Goal: Transaction & Acquisition: Purchase product/service

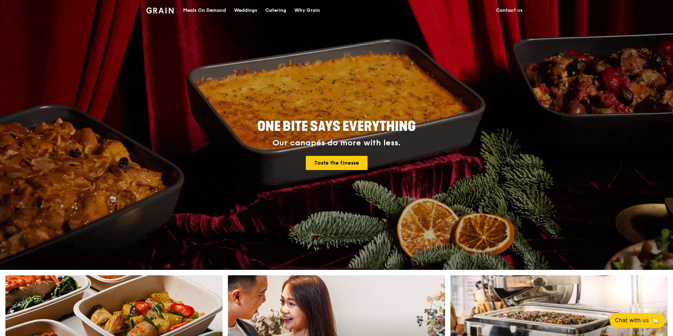
click at [198, 11] on div "Meals On Demand" at bounding box center [204, 10] width 43 height 20
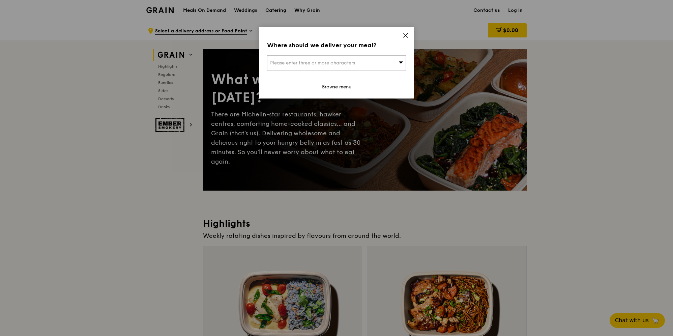
click at [307, 68] on div "Please enter three or more characters" at bounding box center [336, 63] width 139 height 16
type input "mbfc"
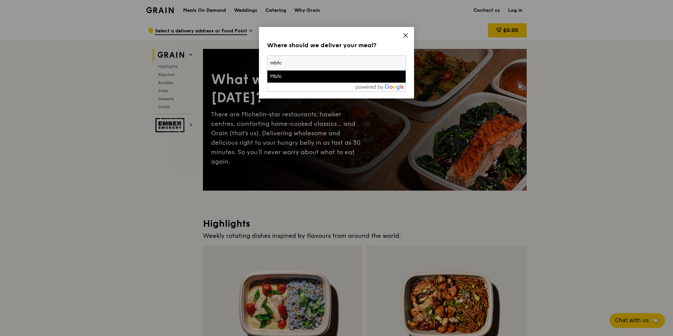
click at [306, 74] on div "Mbfc" at bounding box center [320, 76] width 100 height 7
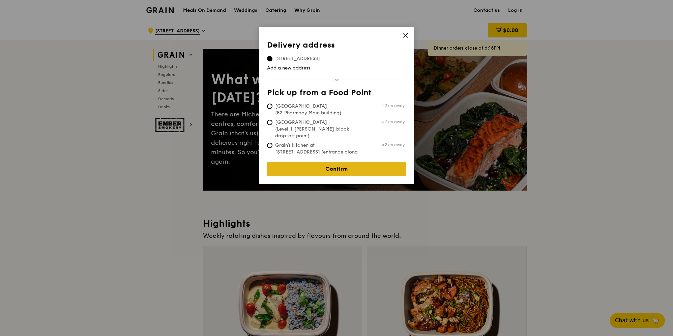
click at [322, 169] on link "Confirm" at bounding box center [336, 169] width 139 height 14
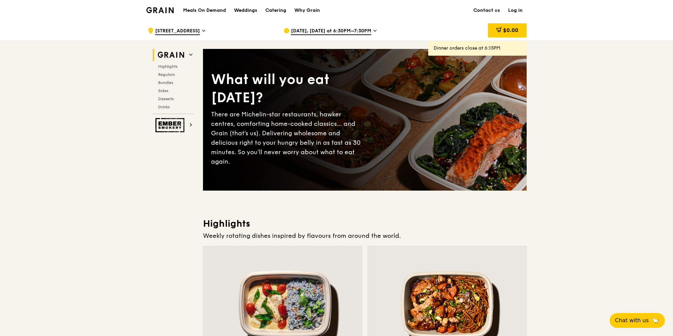
click at [351, 33] on span "Oct 13, Today at 6:30PM–7:30PM" at bounding box center [331, 31] width 80 height 7
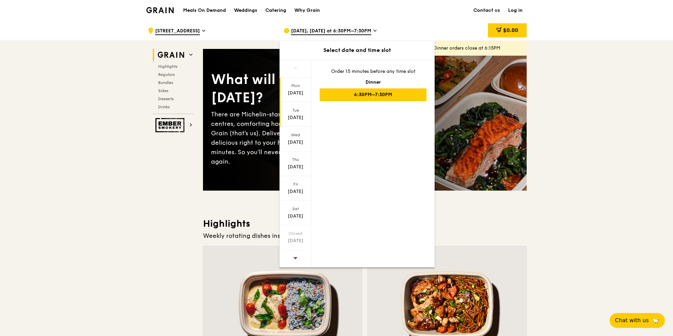
click at [297, 118] on div "[DATE]" at bounding box center [295, 117] width 30 height 7
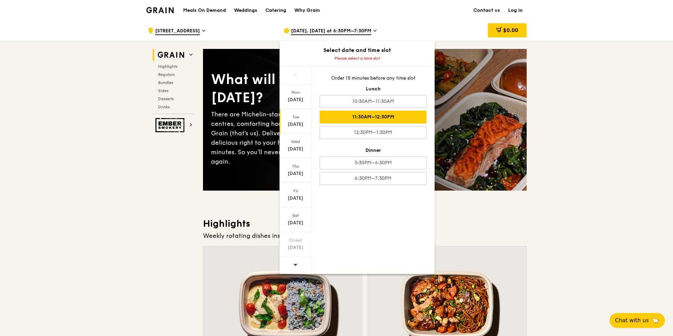
click at [421, 117] on div "11:30AM–12:30PM" at bounding box center [373, 117] width 107 height 13
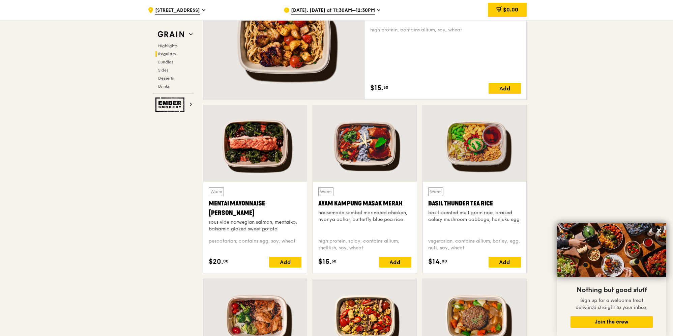
scroll to position [498, 0]
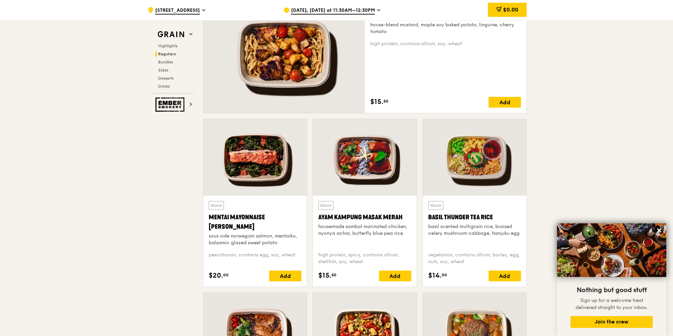
drag, startPoint x: 392, startPoint y: 273, endPoint x: 442, endPoint y: 269, distance: 50.4
click at [442, 269] on div "Warm Mentai Mayonnaise Aburi Salmon sous vide norwegian salmon, mentaiko, balsa…" at bounding box center [364, 206] width 329 height 174
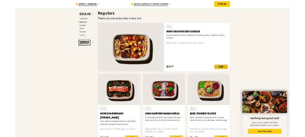
scroll to position [453, 0]
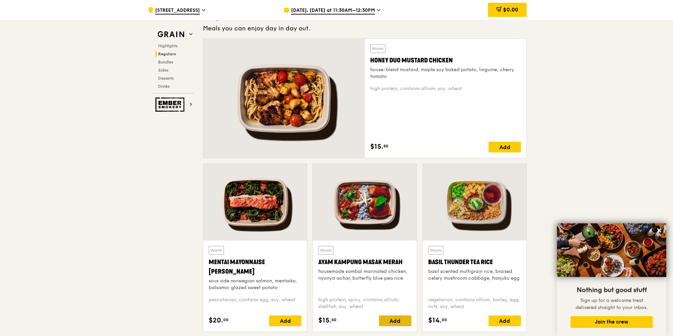
click at [392, 322] on div "Add" at bounding box center [395, 320] width 32 height 11
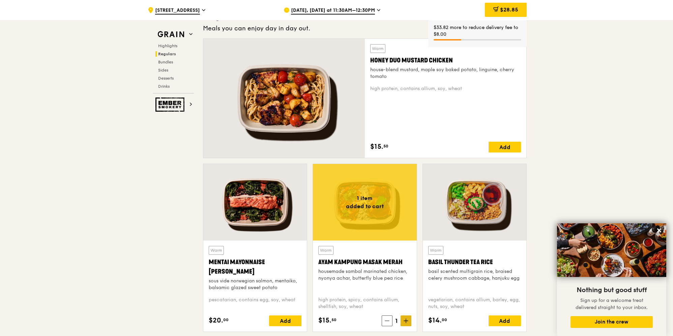
click at [406, 321] on icon at bounding box center [405, 320] width 5 height 5
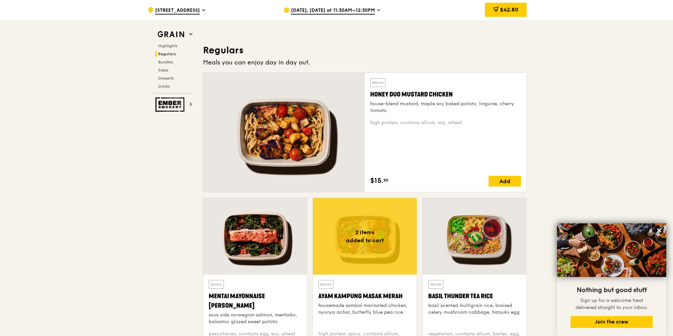
scroll to position [409, 0]
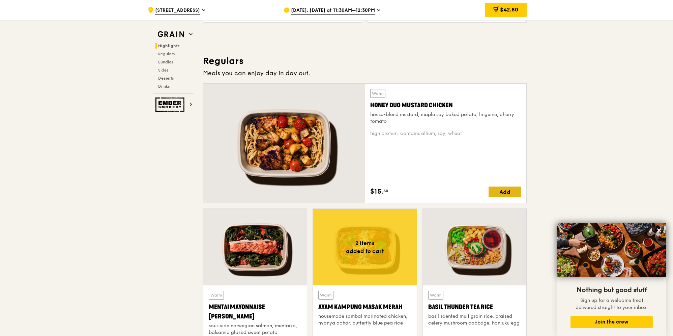
click at [500, 193] on div "Add" at bounding box center [504, 191] width 32 height 11
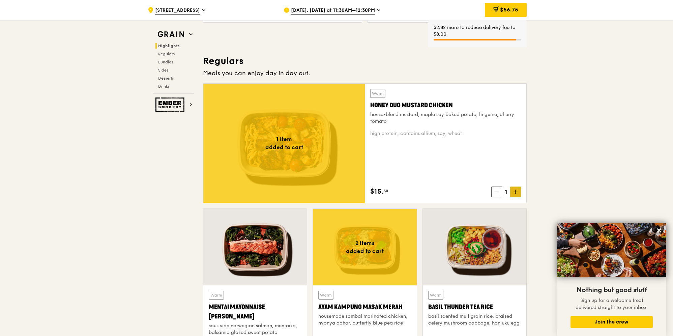
click at [517, 193] on icon at bounding box center [515, 191] width 5 height 5
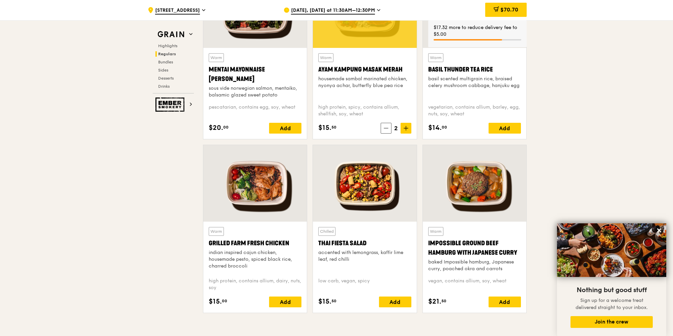
scroll to position [678, 0]
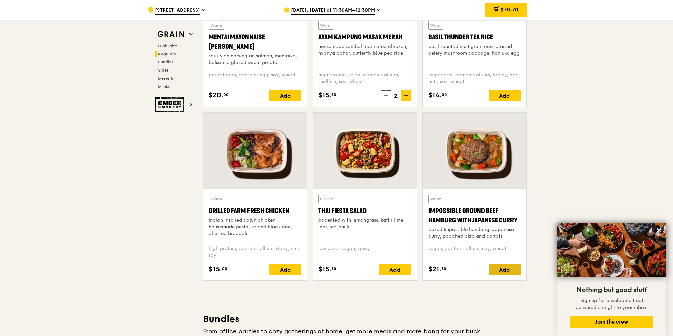
click at [504, 269] on div "Add" at bounding box center [504, 269] width 32 height 11
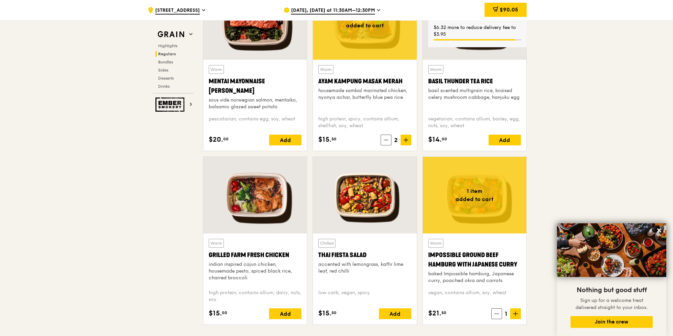
scroll to position [633, 0]
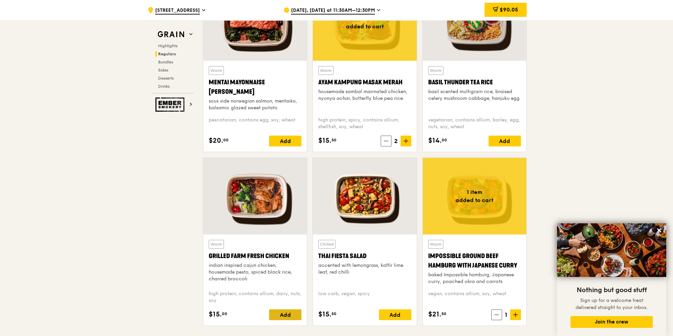
click at [277, 316] on div "Add" at bounding box center [285, 314] width 32 height 11
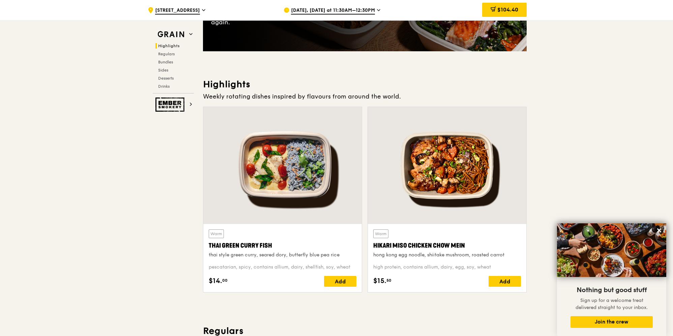
scroll to position [184, 0]
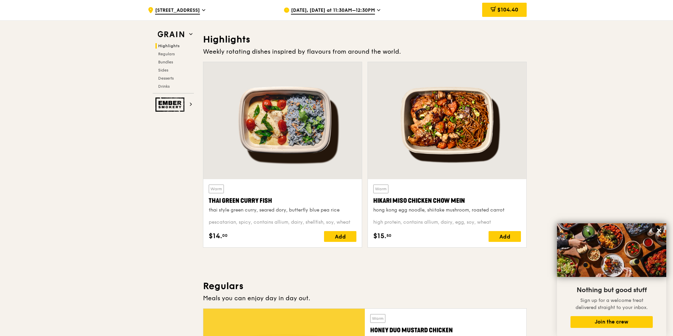
click at [351, 236] on div "Add" at bounding box center [340, 236] width 32 height 11
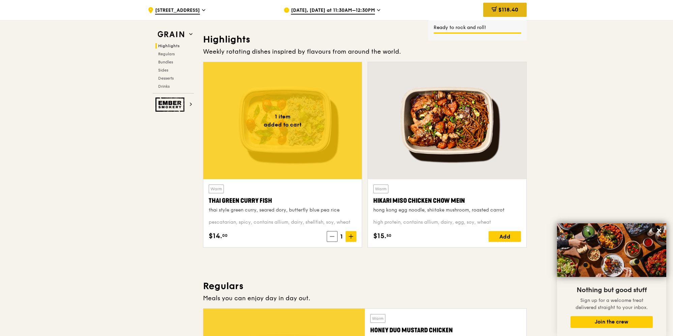
click at [504, 8] on span "$118.40" at bounding box center [508, 9] width 20 height 6
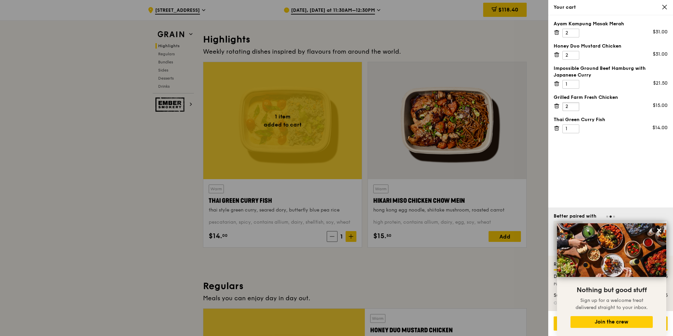
type input "2"
click at [574, 104] on input "2" at bounding box center [570, 106] width 17 height 9
type input "2"
click at [573, 126] on input "2" at bounding box center [570, 128] width 17 height 9
click at [660, 229] on icon at bounding box center [659, 230] width 4 height 4
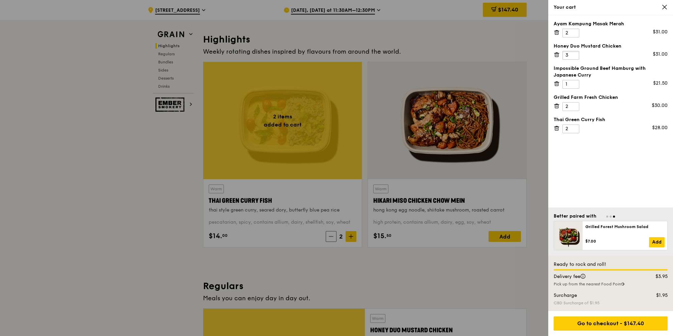
type input "3"
click at [574, 53] on input "3" at bounding box center [570, 55] width 17 height 9
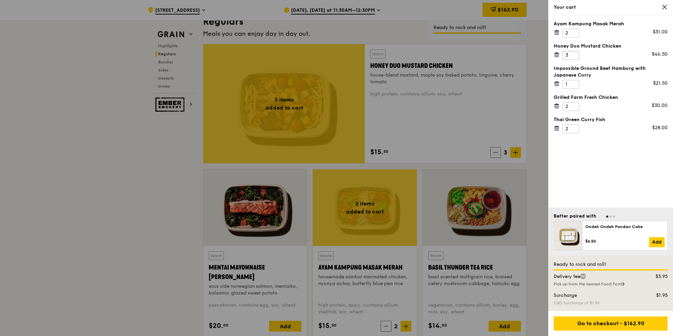
scroll to position [453, 0]
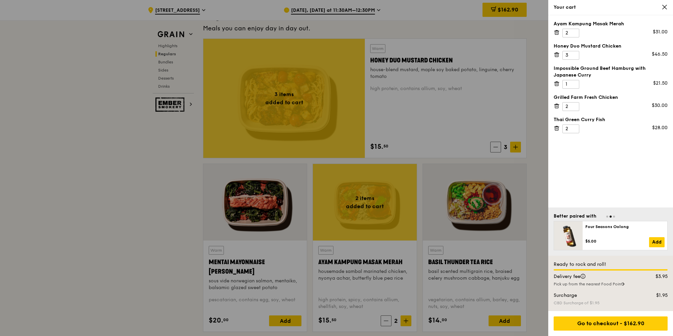
click at [557, 53] on icon at bounding box center [556, 53] width 2 height 1
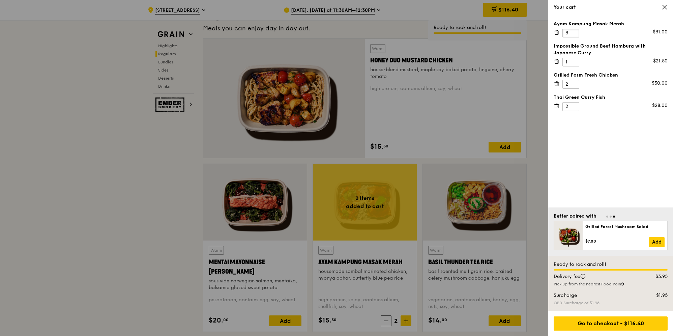
type input "3"
click at [574, 31] on input "3" at bounding box center [570, 33] width 17 height 9
type input "3"
click at [574, 82] on input "3" at bounding box center [570, 84] width 17 height 9
click at [595, 142] on div "Ayam Kampung Masak Merah 3 $46.50 Impossible Ground Beef Hamburg with Japanese …" at bounding box center [610, 111] width 125 height 192
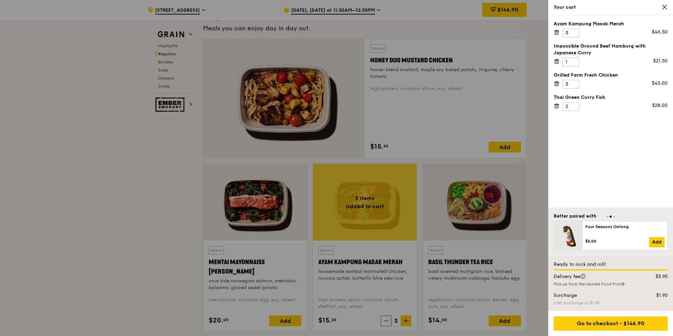
click at [591, 121] on div "Ayam Kampung Masak Merah 3 $46.50 Impossible Ground Beef Hamburg with Japanese …" at bounding box center [610, 111] width 125 height 192
type input "3"
click at [574, 104] on input "3" at bounding box center [570, 106] width 17 height 9
click at [590, 156] on div "Ayam Kampung Masak Merah 3 $46.50 Impossible Ground Beef Hamburg with Japanese …" at bounding box center [610, 111] width 125 height 192
click at [584, 158] on div "Ayam Kampung Masak Merah 3 $46.50 Impossible Ground Beef Hamburg with Japanese …" at bounding box center [610, 111] width 125 height 192
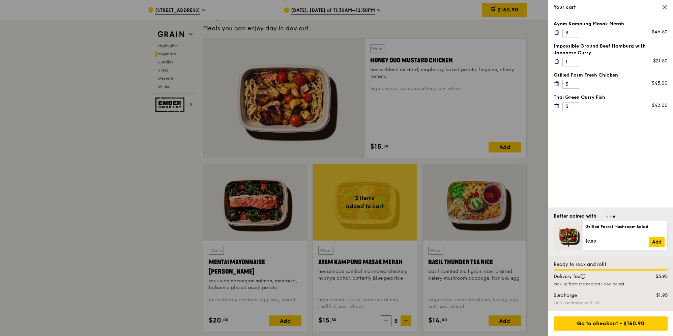
click at [618, 180] on div "Ayam Kampung Masak Merah 3 $46.50 Impossible Ground Beef Hamburg with Japanese …" at bounding box center [610, 111] width 125 height 192
click at [535, 176] on div at bounding box center [336, 168] width 673 height 336
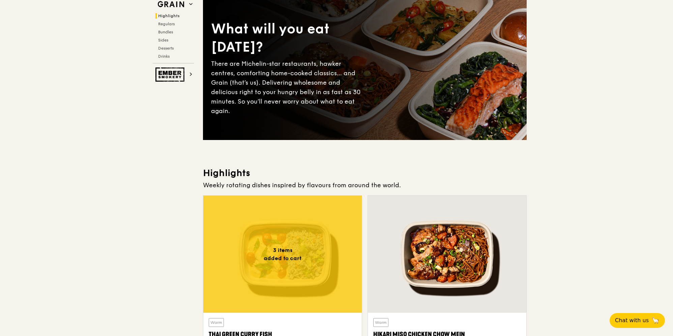
scroll to position [0, 0]
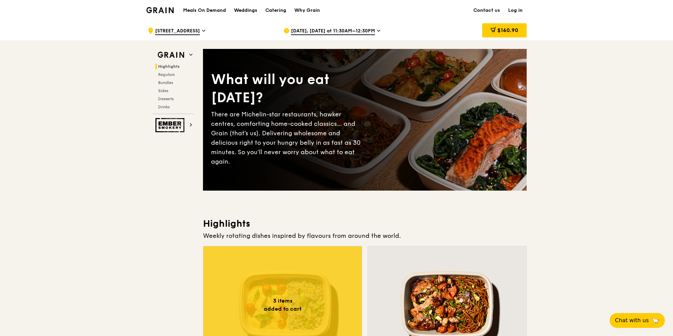
click at [365, 32] on span "Oct 14, Tomorrow at 11:30AM–12:30PM" at bounding box center [333, 31] width 84 height 7
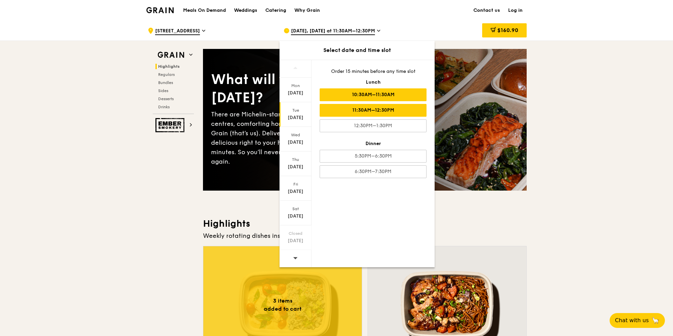
click at [404, 96] on div "10:30AM–11:30AM" at bounding box center [373, 94] width 107 height 13
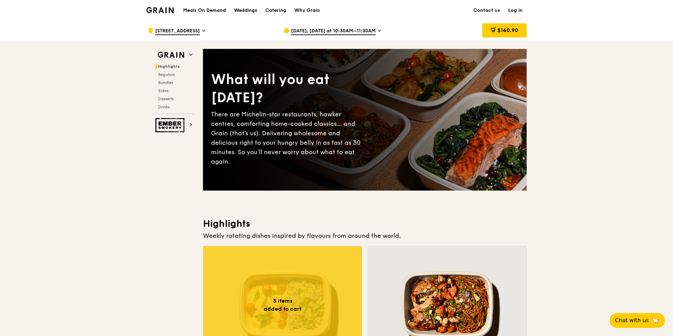
click at [367, 32] on span "[DATE], [DATE] at 10:30AM–11:30AM" at bounding box center [333, 31] width 85 height 7
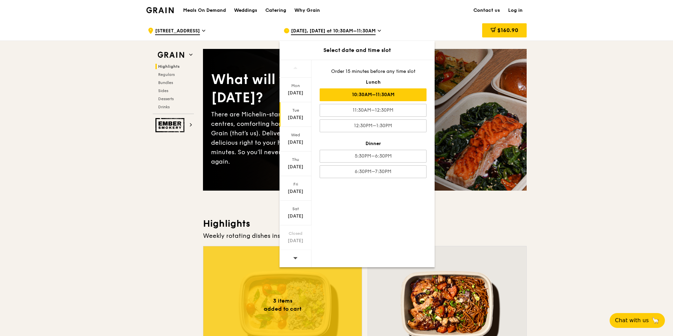
click at [367, 32] on span "[DATE], [DATE] at 10:30AM–11:30AM" at bounding box center [333, 31] width 85 height 7
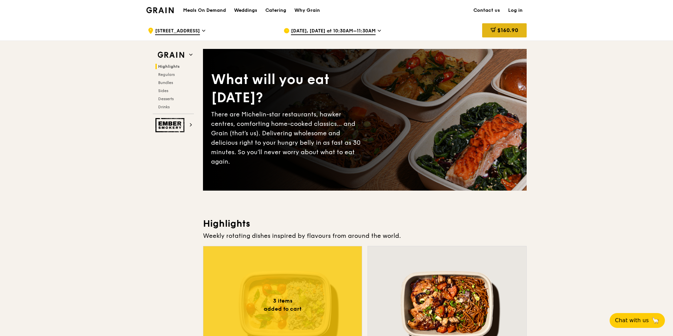
click at [511, 32] on span "$160.90" at bounding box center [507, 30] width 21 height 6
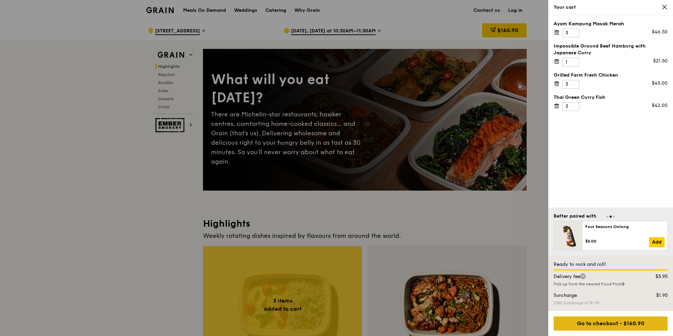
click at [595, 324] on div "Go to checkout - $160.90" at bounding box center [610, 323] width 114 height 14
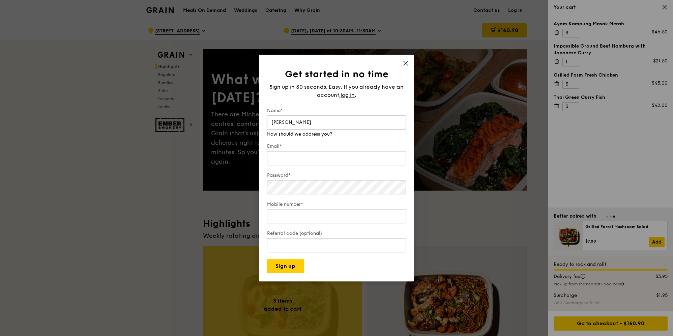
type input "Karen Ong"
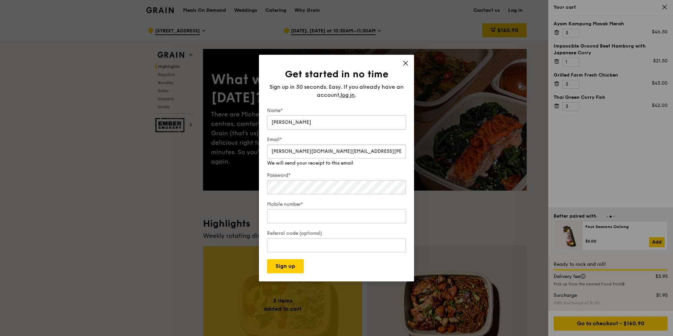
type input "karen.ong@riotinto.com"
type input "6581869035"
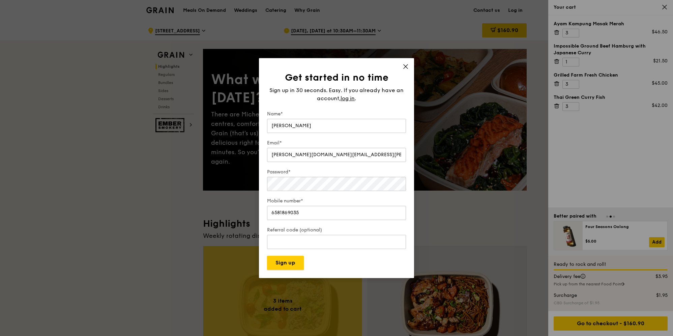
drag, startPoint x: 287, startPoint y: 271, endPoint x: 369, endPoint y: 194, distance: 112.3
click at [365, 265] on form "Name* Karen Ong Email* karen.ong@riotinto.com Password* Mobile number* 65818690…" at bounding box center [336, 190] width 139 height 159
click at [345, 98] on span "log in" at bounding box center [347, 98] width 14 height 8
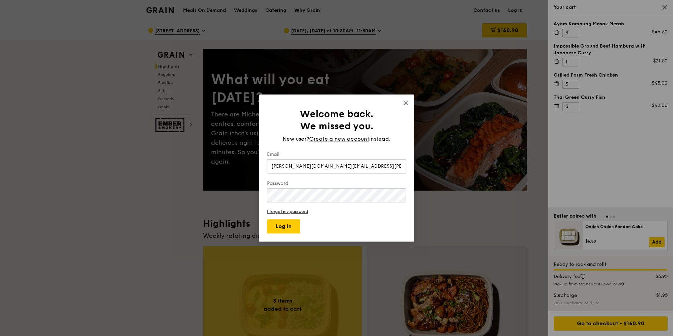
type input "karen.ong@riotinto.com"
click at [267, 219] on button "Log in" at bounding box center [283, 226] width 33 height 14
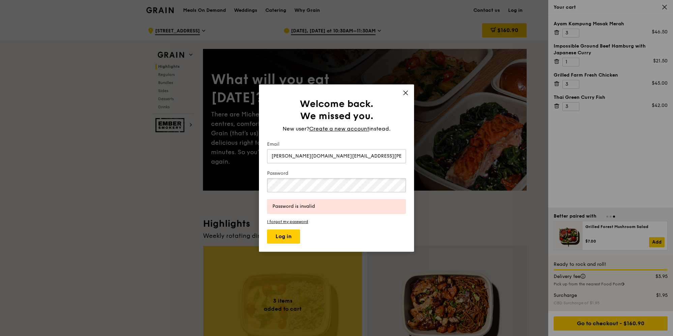
click at [267, 229] on button "Log in" at bounding box center [283, 236] width 33 height 14
click at [404, 92] on icon at bounding box center [405, 93] width 6 height 6
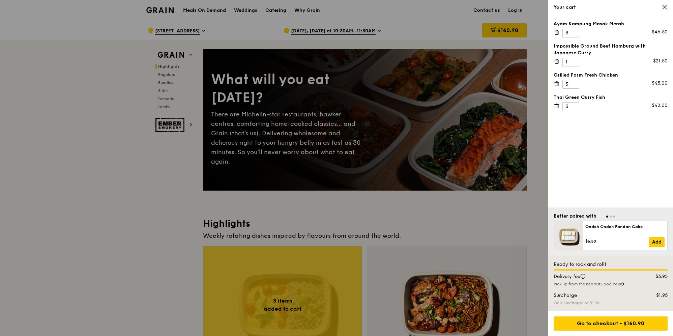
click at [474, 15] on div at bounding box center [336, 168] width 673 height 336
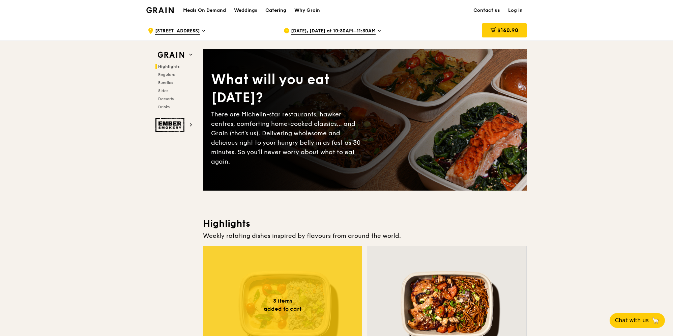
drag, startPoint x: 518, startPoint y: 9, endPoint x: 605, endPoint y: 61, distance: 101.3
click at [502, 25] on div "$160.90" at bounding box center [504, 30] width 44 height 14
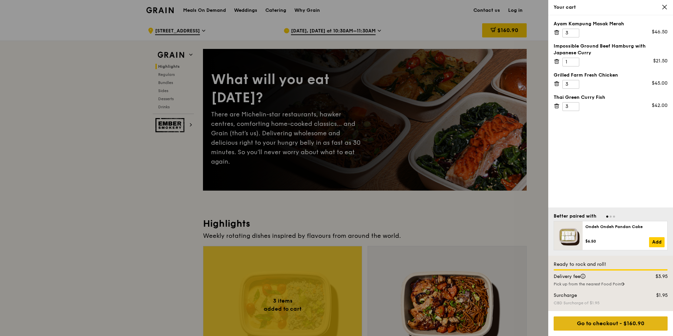
click at [611, 322] on div "Go to checkout - $160.90" at bounding box center [610, 323] width 114 height 14
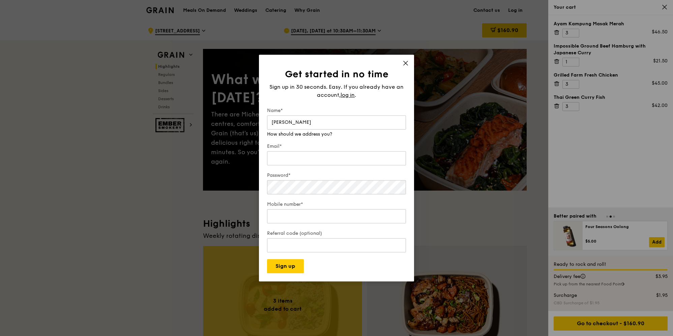
type input "Karen"
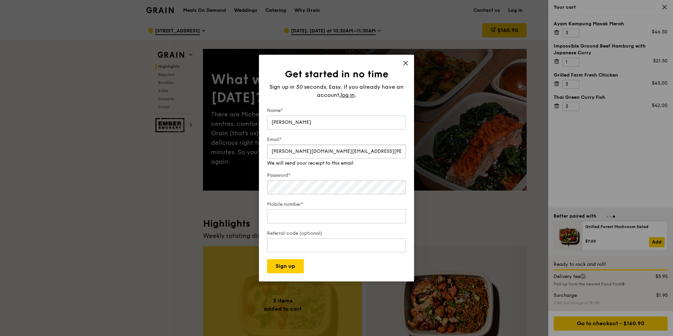
type input "Karen.ong@riotinto.com"
type input "81869035"
click at [295, 260] on button "Sign up" at bounding box center [285, 266] width 37 height 14
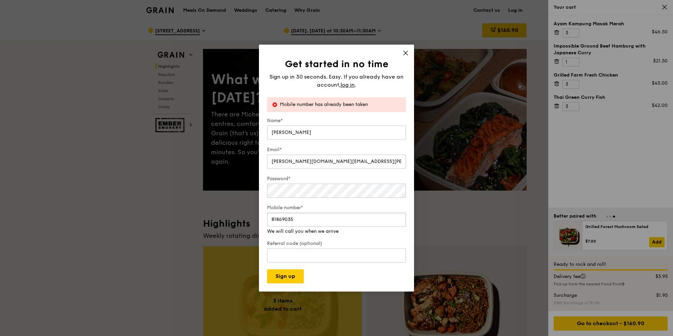
click at [306, 221] on input "81869035" at bounding box center [336, 219] width 139 height 14
drag, startPoint x: 297, startPoint y: 220, endPoint x: 244, endPoint y: 216, distance: 52.4
click at [244, 216] on div "Get started in no time Sign up in 30 seconds. Easy. If you already have an acco…" at bounding box center [336, 168] width 673 height 336
type input "6581869035"
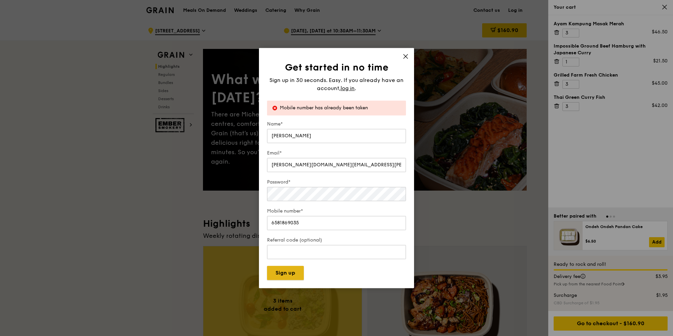
click at [292, 276] on button "Sign up" at bounding box center [285, 273] width 37 height 14
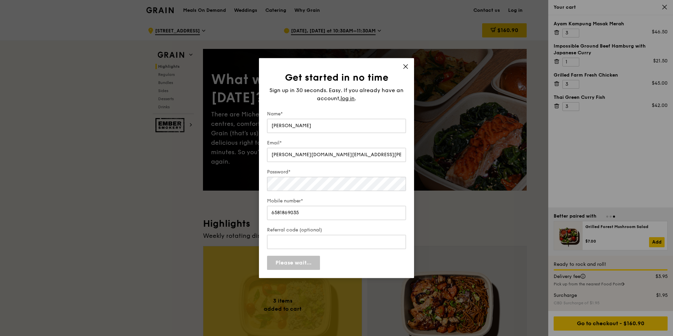
click at [286, 260] on button "Please wait..." at bounding box center [293, 263] width 53 height 14
click at [347, 97] on span "log in" at bounding box center [347, 98] width 14 height 8
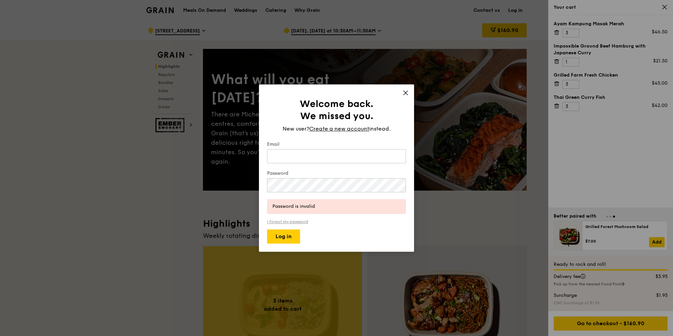
click at [301, 222] on link "I forgot my password" at bounding box center [336, 221] width 139 height 5
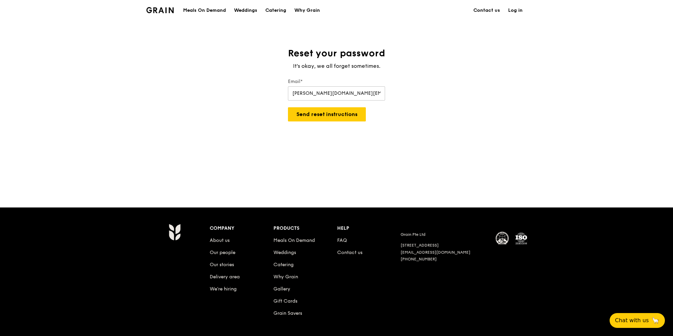
type input "karen.ong@riotinto.com"
click at [288, 107] on button "Send reset instructions" at bounding box center [327, 114] width 78 height 14
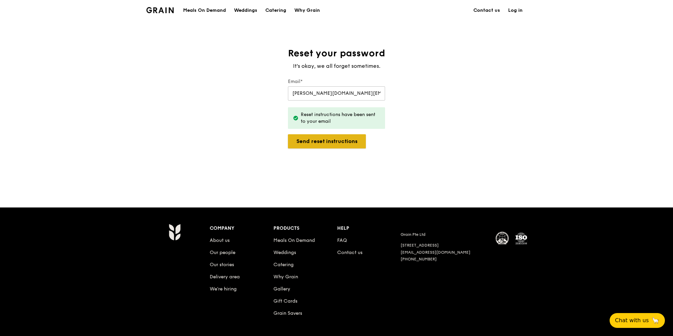
click at [334, 142] on button "Send reset instructions" at bounding box center [327, 141] width 78 height 14
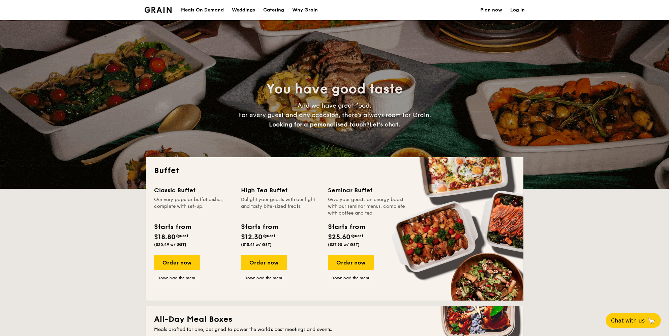
select select
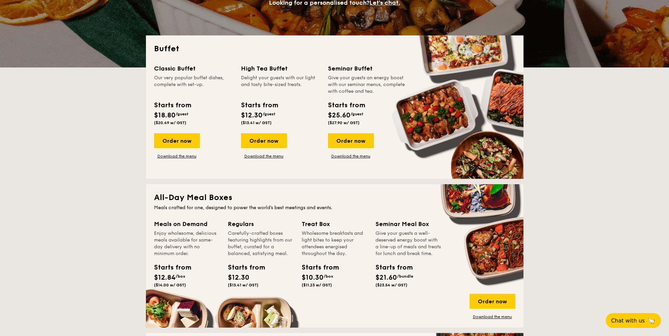
scroll to position [135, 0]
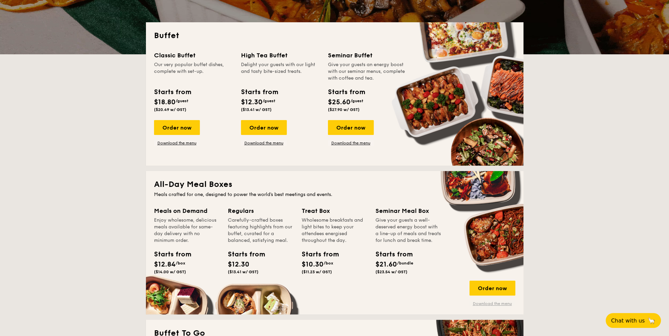
click at [493, 304] on link "Download the menu" at bounding box center [493, 303] width 46 height 5
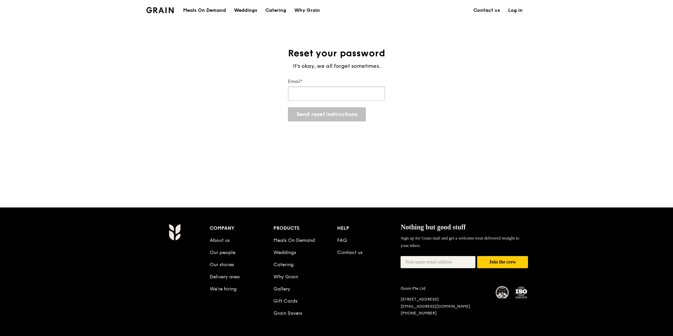
click at [350, 99] on input "Email*" at bounding box center [336, 93] width 97 height 14
click at [519, 11] on link "Log in" at bounding box center [515, 10] width 23 height 20
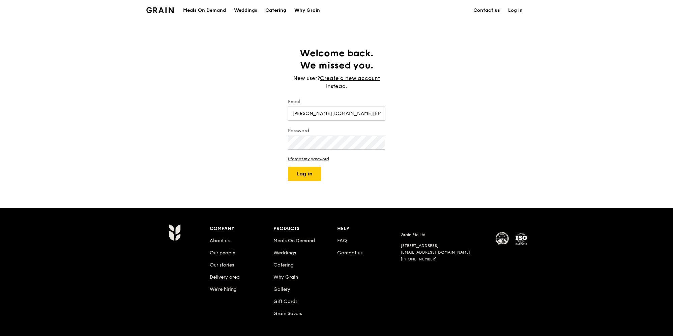
type input "[PERSON_NAME][DOMAIN_NAME][EMAIL_ADDRESS][PERSON_NAME][DOMAIN_NAME]"
click at [219, 185] on div "Grain logo Meals On Demand Weddings Catering Why Grain Contact us Log in Welcom…" at bounding box center [336, 179] width 673 height 359
click at [288, 167] on button "Log in" at bounding box center [304, 174] width 33 height 14
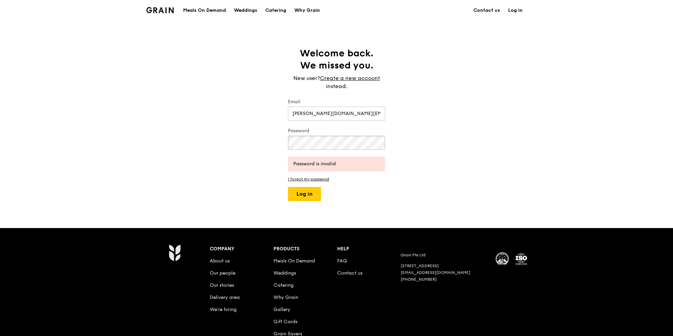
click at [288, 187] on button "Log in" at bounding box center [304, 194] width 33 height 14
click at [202, 9] on div "Meals On Demand" at bounding box center [204, 10] width 43 height 20
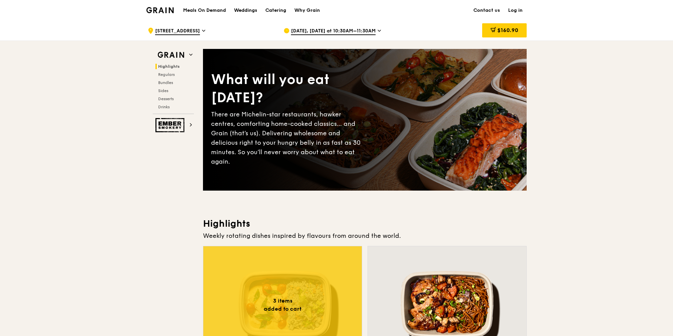
click at [356, 27] on div "[DATE], [DATE] at 10:30AM–11:30AM" at bounding box center [345, 31] width 125 height 20
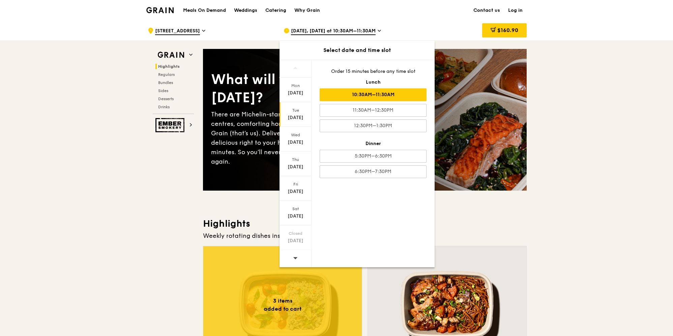
click at [345, 51] on div "Select date and time slot" at bounding box center [356, 50] width 155 height 8
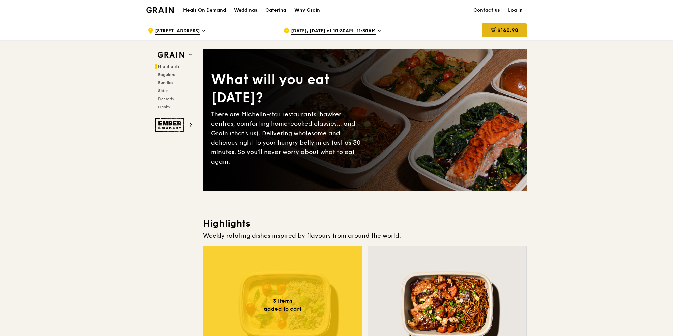
click at [509, 32] on span "$160.90" at bounding box center [507, 30] width 21 height 6
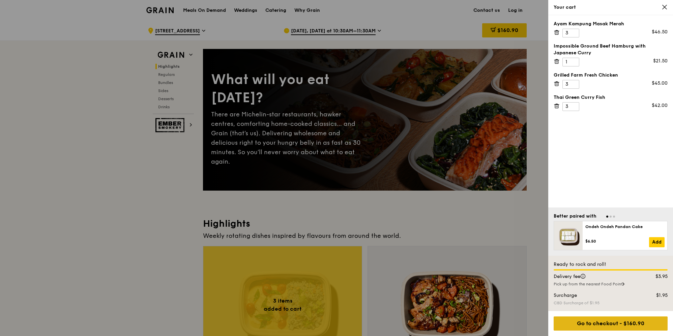
click at [584, 326] on div "Go to checkout - $160.90" at bounding box center [610, 323] width 114 height 14
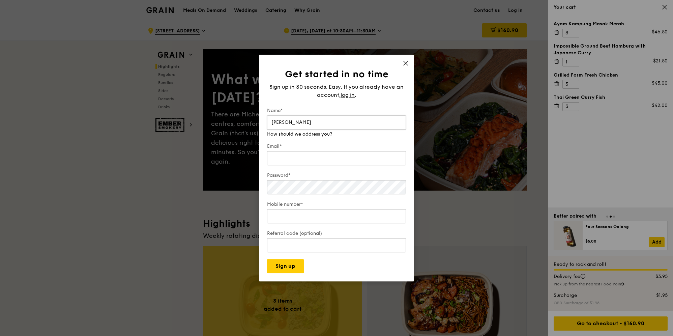
type input "Karen"
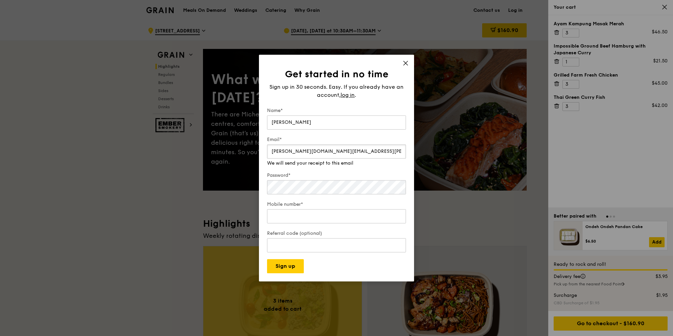
type input "karen.ong@riotinto.com"
click at [343, 188] on div "Password*" at bounding box center [336, 184] width 139 height 24
click at [331, 216] on div "Mobile number*" at bounding box center [336, 213] width 139 height 24
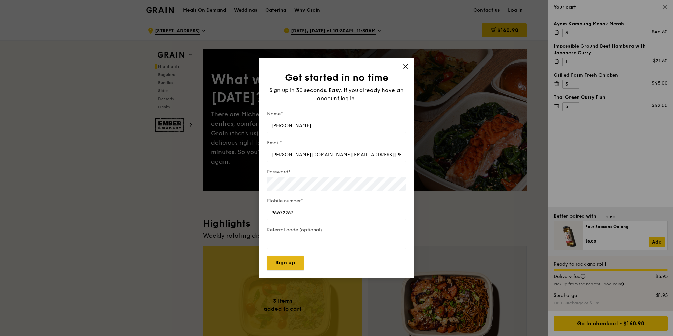
click at [275, 267] on button "Sign up" at bounding box center [285, 263] width 37 height 14
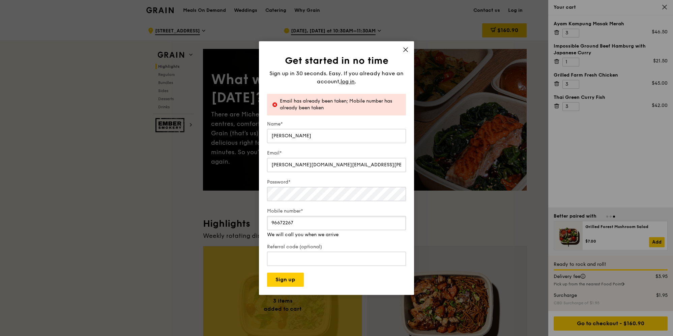
drag, startPoint x: 304, startPoint y: 223, endPoint x: 261, endPoint y: 220, distance: 42.9
click at [261, 220] on div "Get started in no time Sign up in 30 seconds. Easy. If you already have an acco…" at bounding box center [336, 167] width 155 height 253
type input "81869035"
click at [312, 164] on input "karen.ong@riotinto.com" at bounding box center [336, 165] width 139 height 14
click at [334, 163] on input "karen.ong@riotinto.com" at bounding box center [336, 165] width 139 height 14
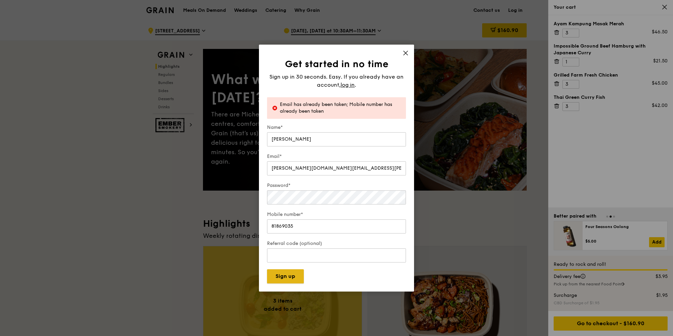
click at [286, 283] on div "Get started in no time Sign up in 30 seconds. Easy. If you already have an acco…" at bounding box center [336, 167] width 155 height 247
click at [287, 275] on button "Sign up" at bounding box center [285, 276] width 37 height 14
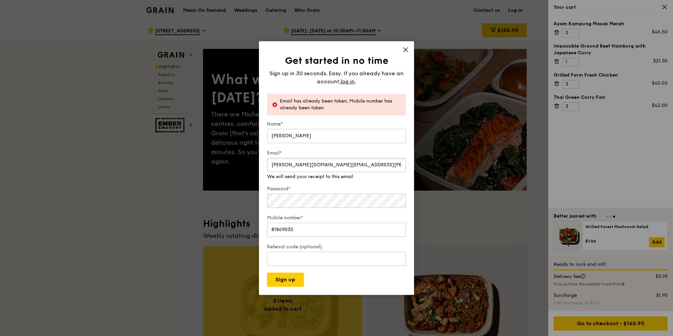
drag, startPoint x: 333, startPoint y: 167, endPoint x: 263, endPoint y: 164, distance: 69.5
click at [263, 164] on div "Get started in no time Sign up in 30 seconds. Easy. If you already have an acco…" at bounding box center [336, 167] width 155 height 253
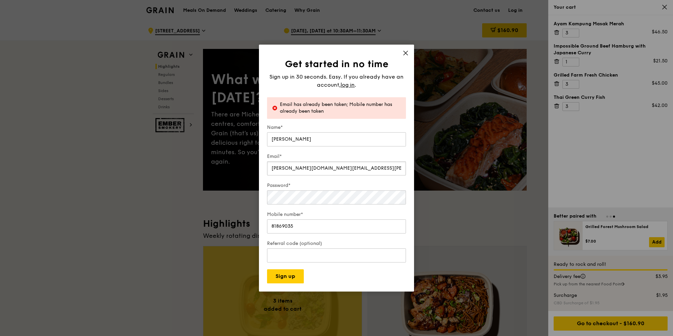
click at [321, 167] on input "karen.ong@riotinto.com" at bounding box center [336, 168] width 139 height 14
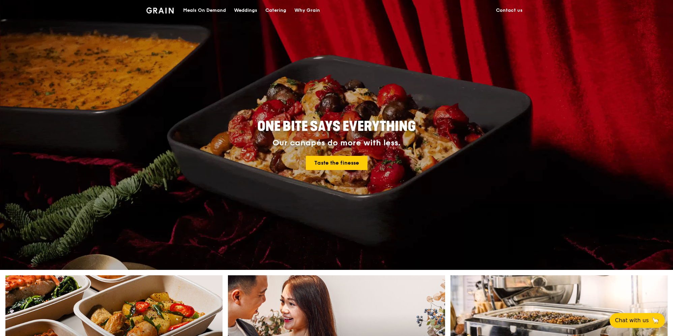
click at [215, 10] on div "Meals On Demand" at bounding box center [204, 10] width 43 height 20
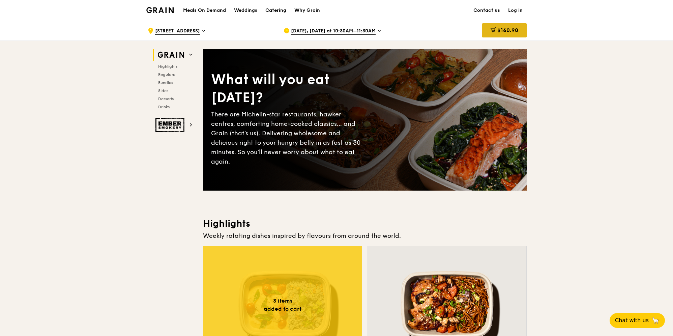
click at [508, 31] on span "$160.90" at bounding box center [507, 30] width 21 height 6
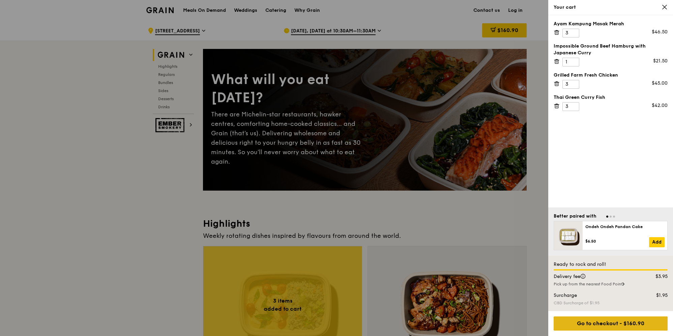
click at [599, 325] on div "Go to checkout - $160.90" at bounding box center [610, 323] width 114 height 14
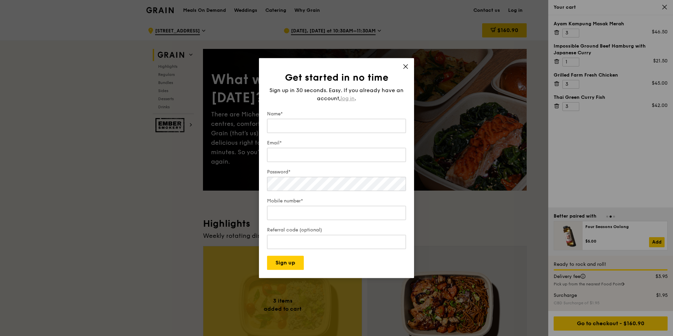
click at [351, 97] on span "log in" at bounding box center [347, 98] width 14 height 8
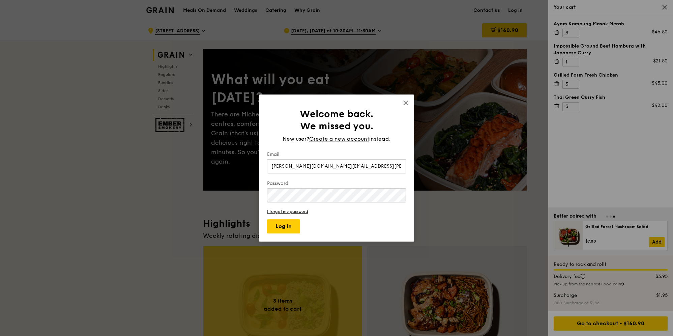
type input "karen.ong@riotinto.com"
click at [267, 219] on button "Log in" at bounding box center [283, 226] width 33 height 14
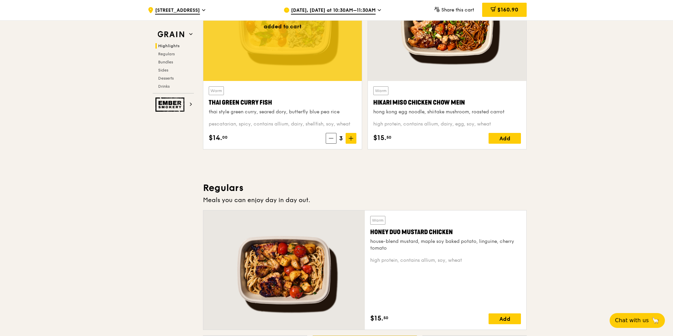
scroll to position [180, 0]
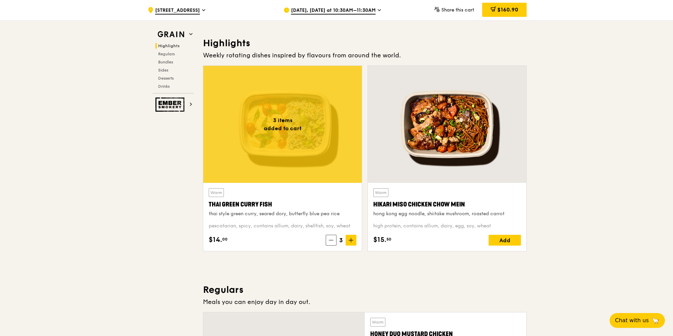
drag, startPoint x: 517, startPoint y: 8, endPoint x: 478, endPoint y: 31, distance: 45.6
click at [362, 12] on span "[DATE], [DATE] at 10:30AM–11:30AM" at bounding box center [333, 10] width 85 height 7
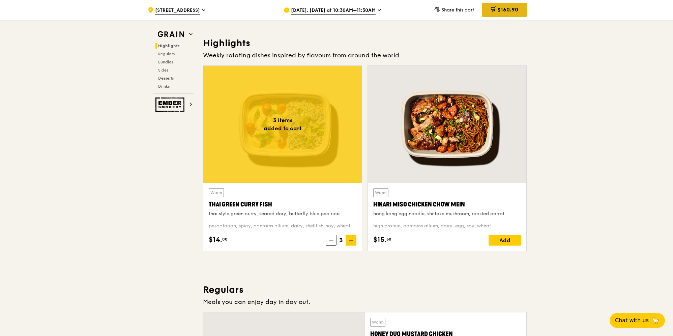
click at [522, 11] on div "$160.90" at bounding box center [504, 10] width 44 height 14
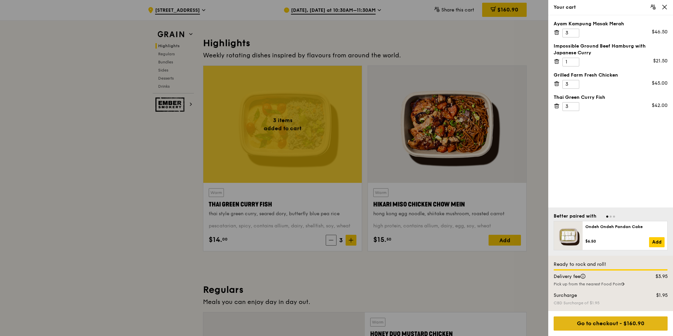
click at [588, 326] on div "Go to checkout - $160.90" at bounding box center [610, 323] width 114 height 14
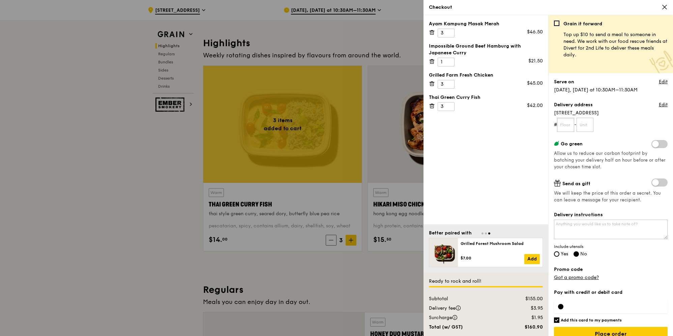
click at [564, 123] on input "text" at bounding box center [565, 125] width 17 height 14
type input "20"
type input "01"
click at [619, 128] on form "# 20 - 01" at bounding box center [611, 125] width 114 height 14
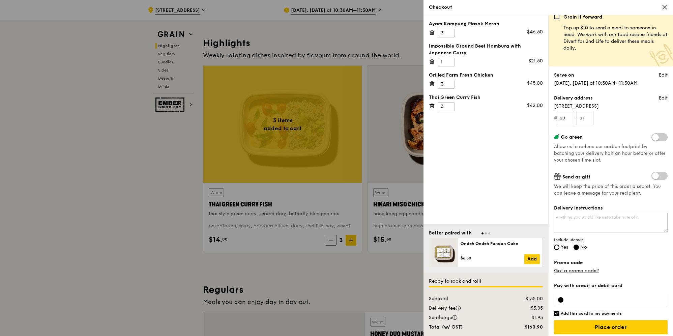
scroll to position [10, 0]
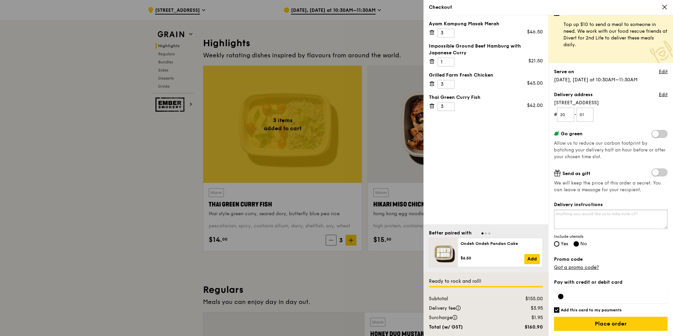
click at [618, 220] on textarea "Delivery instructions" at bounding box center [611, 219] width 114 height 20
type textarea "Ideally to send 11-11.30am, anytime before 11.45am is ok. Thanks a lot!"
click at [561, 243] on span "Yes" at bounding box center [564, 244] width 7 height 6
click at [559, 243] on input "Yes" at bounding box center [556, 243] width 5 height 5
radio input "true"
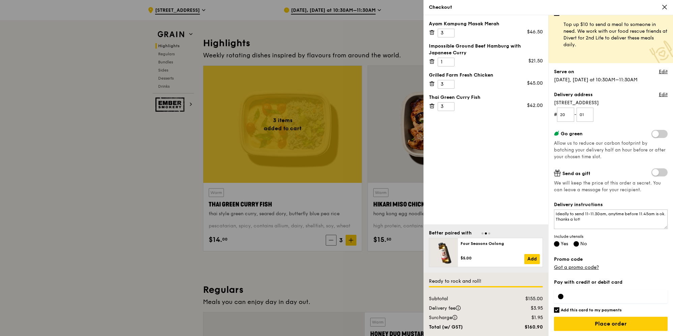
radio input "false"
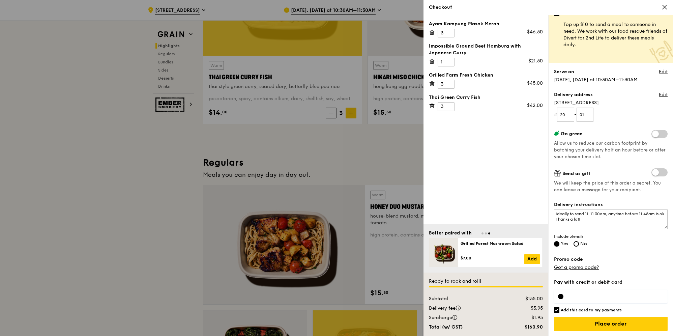
scroll to position [315, 0]
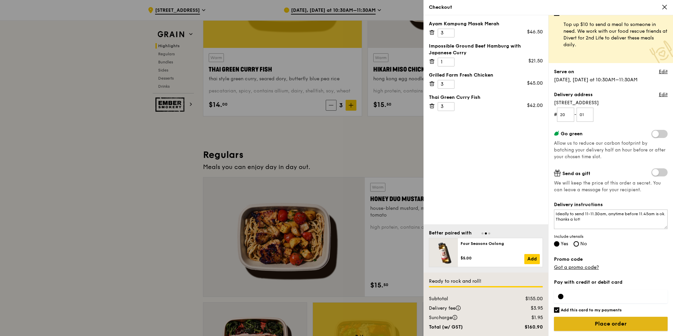
click at [603, 326] on input "Place order" at bounding box center [611, 324] width 114 height 14
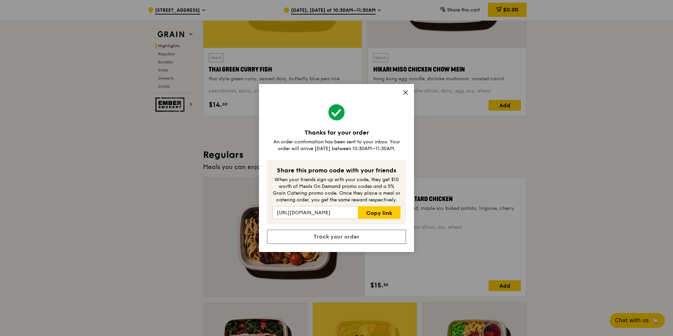
click at [405, 93] on icon at bounding box center [405, 92] width 4 height 4
